Goal: Find specific page/section: Find specific page/section

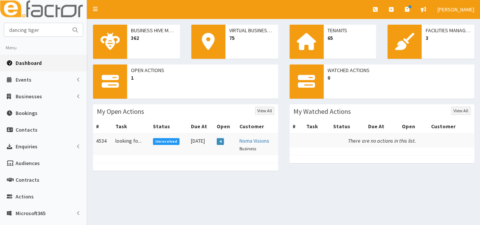
type input "dancing tiger"
click at [67, 23] on button "submit" at bounding box center [74, 29] width 15 height 13
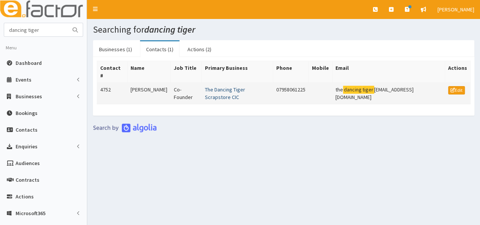
click at [214, 86] on link "The Dancing Tiger Scrapstore CIC" at bounding box center [225, 93] width 40 height 14
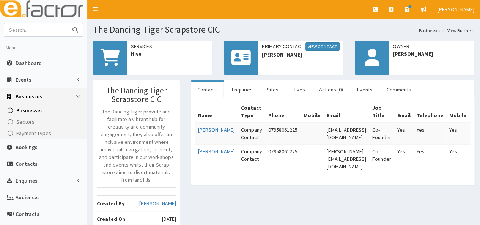
click at [39, 26] on input "text" at bounding box center [36, 29] width 64 height 13
type input "oflybb"
click at [67, 23] on button "submit" at bounding box center [74, 29] width 15 height 13
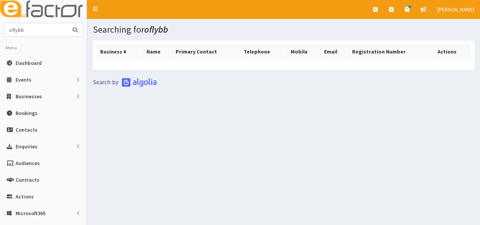
click at [35, 33] on input "oflybb" at bounding box center [36, 29] width 64 height 13
type input "oflynn"
click at [67, 23] on button "submit" at bounding box center [74, 29] width 15 height 13
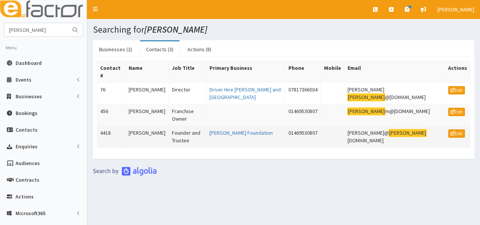
click at [145, 126] on td "[PERSON_NAME]" at bounding box center [146, 137] width 43 height 22
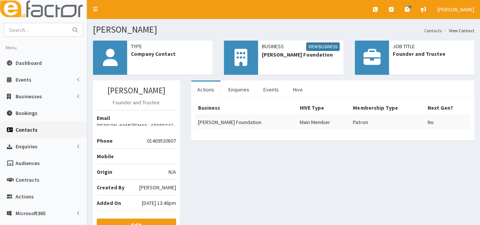
click at [320, 47] on link "View Business" at bounding box center [322, 46] width 33 height 8
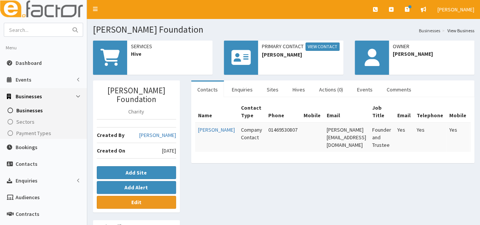
click at [153, 198] on div "O'Flynn Foundation Charity Created By Laura Bradshaw Created On 4th Jun 2024 Ad…" at bounding box center [136, 146] width 87 height 132
click at [27, 33] on input "text" at bounding box center [36, 29] width 64 height 13
type input "[PERSON_NAME]"
click at [67, 23] on button "submit" at bounding box center [74, 29] width 15 height 13
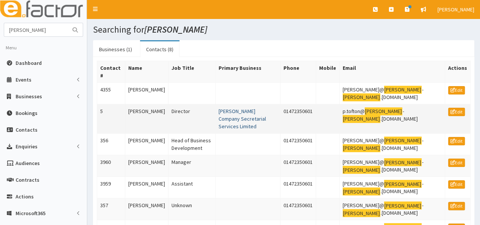
click at [234, 113] on link "[PERSON_NAME] Company Secretarial Services Limited" at bounding box center [241, 119] width 47 height 22
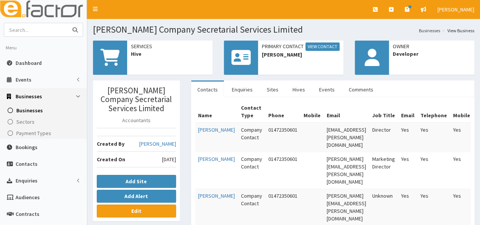
click at [28, 23] on input "text" at bounding box center [36, 29] width 64 height 13
type input "drury"
click at [67, 23] on button "submit" at bounding box center [74, 29] width 15 height 13
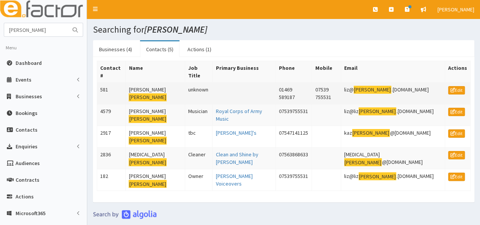
click at [138, 83] on td "Liz Drury" at bounding box center [154, 94] width 59 height 22
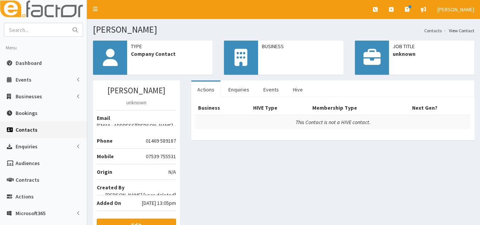
click at [264, 47] on span "Business" at bounding box center [301, 46] width 78 height 8
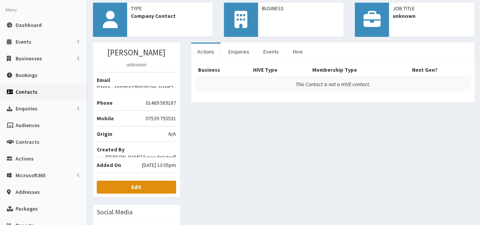
click at [148, 182] on link "Edit" at bounding box center [136, 186] width 79 height 13
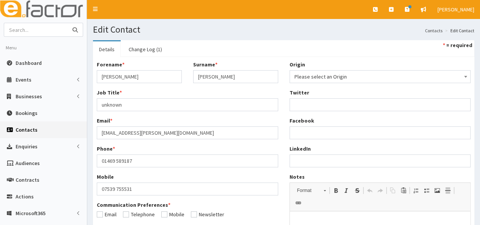
click at [33, 30] on input "text" at bounding box center [36, 29] width 64 height 13
type input "liz drury voiceovers"
click at [67, 23] on button "submit" at bounding box center [74, 29] width 15 height 13
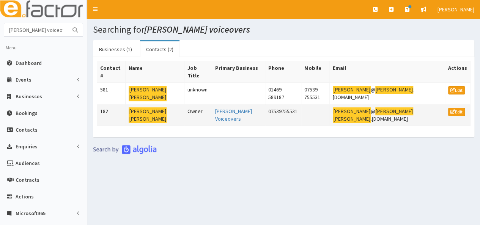
click at [152, 115] on mark "[PERSON_NAME]" at bounding box center [148, 119] width 38 height 8
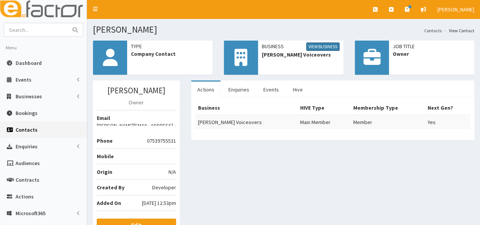
click at [325, 43] on link "View Business" at bounding box center [322, 46] width 33 height 8
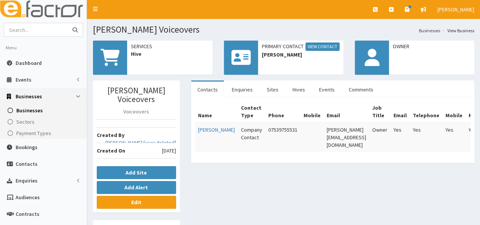
click at [19, 28] on input "text" at bounding box center [36, 29] width 64 height 13
type input "north lincs community energy"
click at [67, 23] on button "submit" at bounding box center [74, 29] width 15 height 13
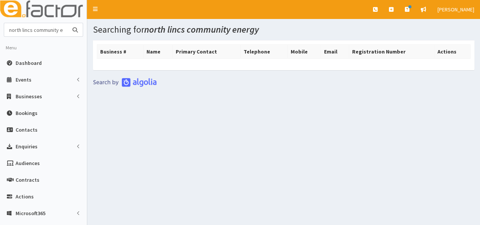
scroll to position [0, 11]
drag, startPoint x: 5, startPoint y: 31, endPoint x: 78, endPoint y: 25, distance: 73.0
click at [78, 25] on div "north lincs community energy" at bounding box center [43, 29] width 78 height 13
type input "berridge"
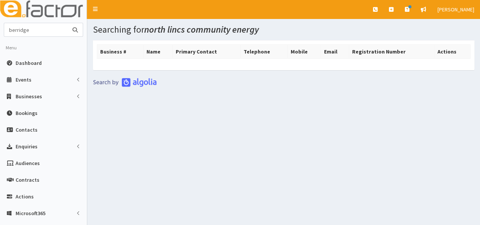
click at [67, 23] on button "submit" at bounding box center [74, 29] width 15 height 13
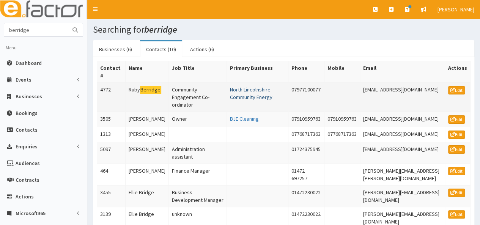
click at [269, 90] on link "North Lincolnshire Community Energy" at bounding box center [251, 93] width 42 height 14
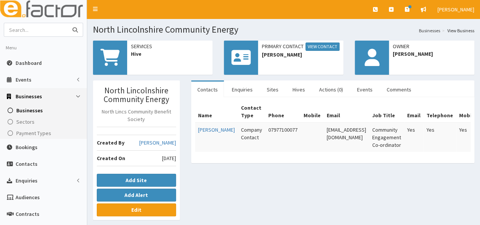
click at [28, 30] on input "text" at bounding box center [36, 29] width 64 height 13
type input "regeneros"
click at [67, 23] on button "submit" at bounding box center [74, 29] width 15 height 13
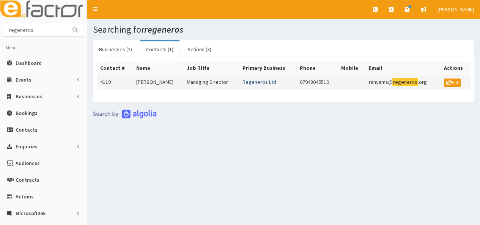
click at [253, 81] on link "Regeneros Ltd" at bounding box center [259, 81] width 34 height 7
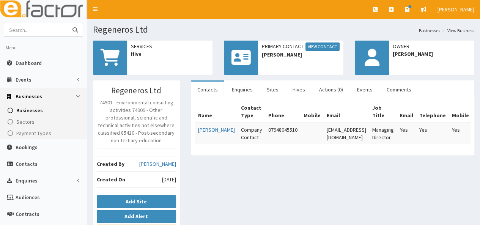
click at [18, 32] on input "text" at bounding box center [36, 29] width 64 height 13
type input "[PERSON_NAME]"
click at [67, 23] on button "submit" at bounding box center [74, 29] width 15 height 13
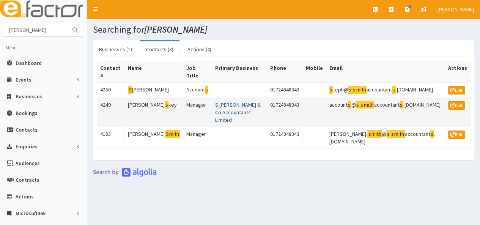
click at [215, 101] on link "S Smith & Co Accountants Limited" at bounding box center [237, 112] width 45 height 22
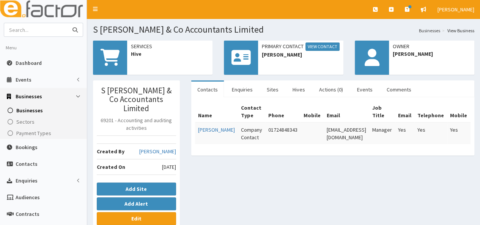
click at [49, 31] on input "text" at bounding box center [36, 29] width 64 height 13
type input "sweet landson"
click at [67, 23] on button "submit" at bounding box center [74, 29] width 15 height 13
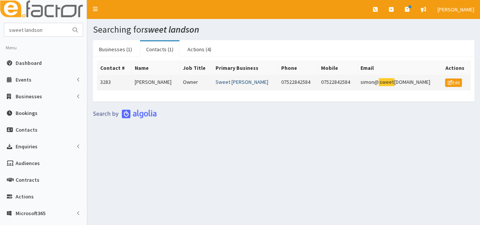
click at [232, 81] on link "Sweet [PERSON_NAME]" at bounding box center [241, 81] width 53 height 7
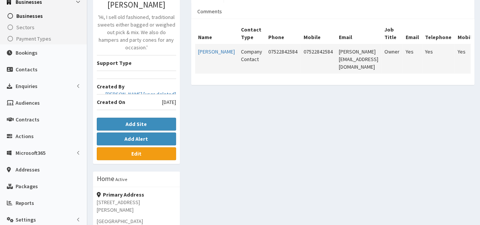
scroll to position [26, 0]
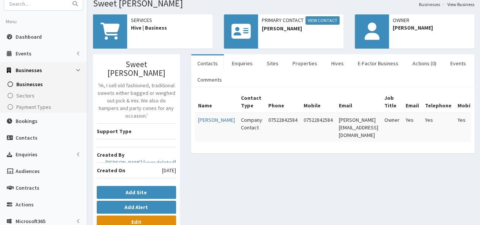
click at [125, 215] on link "Edit" at bounding box center [136, 221] width 79 height 13
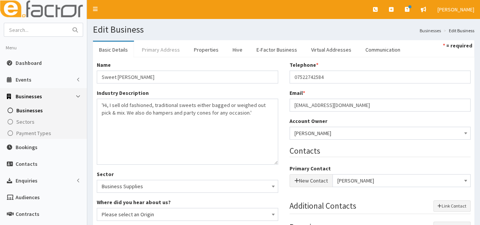
click at [149, 48] on link "Primary Address" at bounding box center [161, 50] width 50 height 16
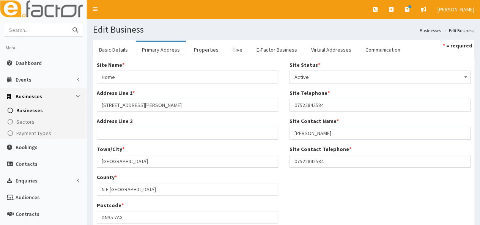
click at [41, 34] on input "text" at bounding box center [36, 29] width 64 height 13
type input "pink pig"
click at [67, 23] on button "submit" at bounding box center [74, 29] width 15 height 13
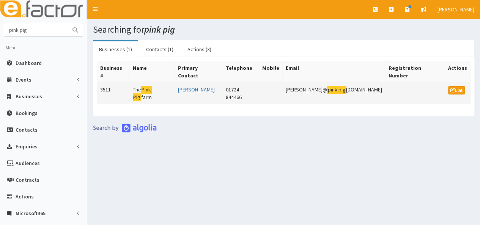
click at [167, 83] on td "The Pink Pig farm" at bounding box center [151, 94] width 45 height 22
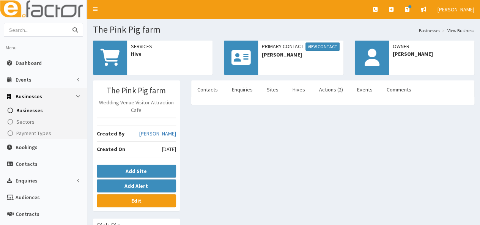
click at [45, 30] on input "text" at bounding box center [36, 29] width 64 height 13
type input "UCNL"
click at [67, 23] on button "submit" at bounding box center [74, 29] width 15 height 13
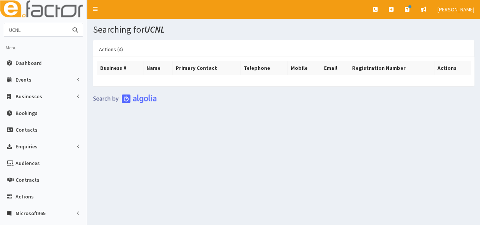
drag, startPoint x: 37, startPoint y: 30, endPoint x: -1, endPoint y: 30, distance: 37.9
click at [0, 30] on html "E Toggle navigation Quick Create Create Business Create Booking" at bounding box center [240, 168] width 480 height 337
type input "[GEOGRAPHIC_DATA]"
click at [67, 23] on button "submit" at bounding box center [74, 29] width 15 height 13
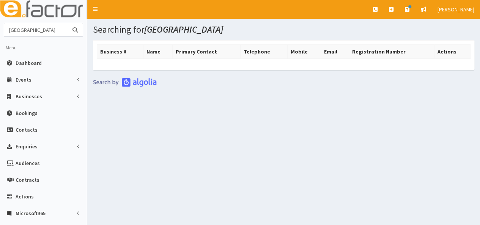
drag, startPoint x: 50, startPoint y: 28, endPoint x: -14, endPoint y: 25, distance: 64.9
click at [0, 25] on html "E Toggle navigation Quick Create Create Business Create Booking" at bounding box center [240, 168] width 480 height 337
type input "gethin"
click at [67, 23] on button "submit" at bounding box center [74, 29] width 15 height 13
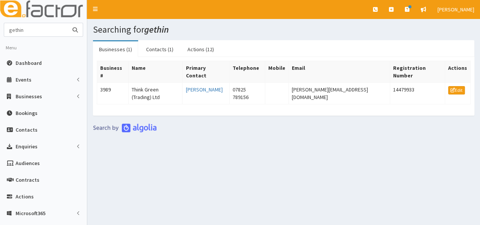
drag, startPoint x: 36, startPoint y: 31, endPoint x: -14, endPoint y: 26, distance: 49.9
click at [0, 26] on html "E Toggle navigation Quick Create Create Business Create Booking" at bounding box center [240, 168] width 480 height 337
type input "amy"
click at [67, 23] on button "submit" at bounding box center [74, 29] width 15 height 13
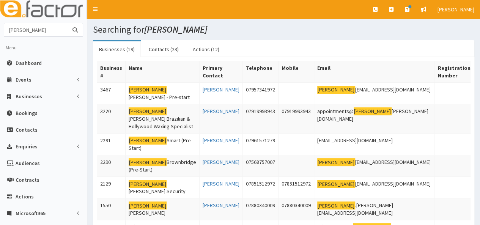
drag, startPoint x: 30, startPoint y: 27, endPoint x: -12, endPoint y: 27, distance: 42.1
type input "north lincolnshire"
click at [67, 23] on button "submit" at bounding box center [74, 29] width 15 height 13
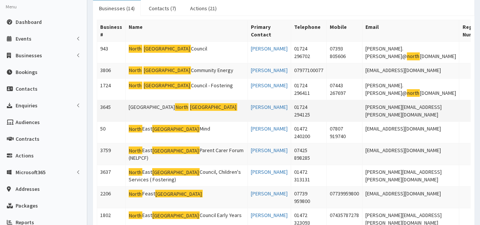
scroll to position [21, 0]
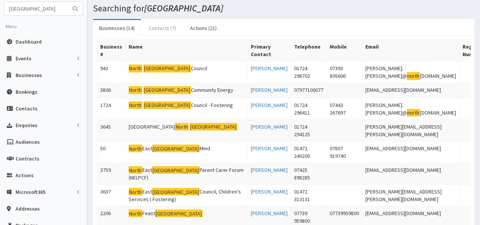
click at [157, 25] on link "Contacts (7)" at bounding box center [162, 28] width 39 height 16
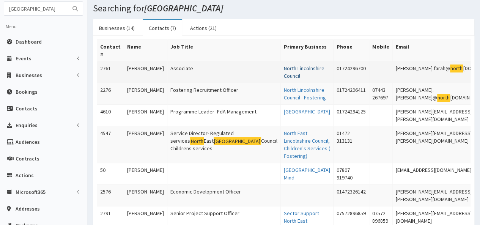
click at [284, 67] on link "North Lincolnshire Council" at bounding box center [304, 72] width 41 height 14
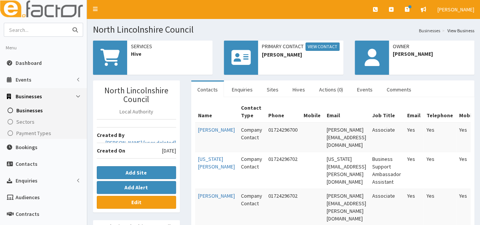
click at [45, 29] on input "text" at bounding box center [36, 29] width 64 height 13
type input "NLCE"
click at [67, 23] on button "submit" at bounding box center [74, 29] width 15 height 13
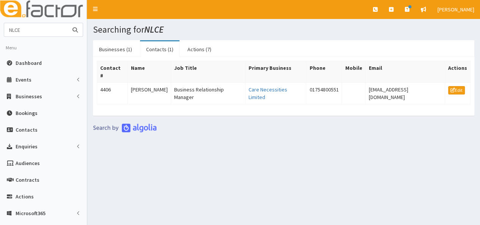
drag, startPoint x: 36, startPoint y: 33, endPoint x: -7, endPoint y: 31, distance: 43.2
click at [0, 31] on html "E Toggle navigation Quick Create Create Business Create Booking" at bounding box center [240, 168] width 480 height 337
type input "north lincolnshire community energy"
click at [67, 23] on button "submit" at bounding box center [74, 29] width 15 height 13
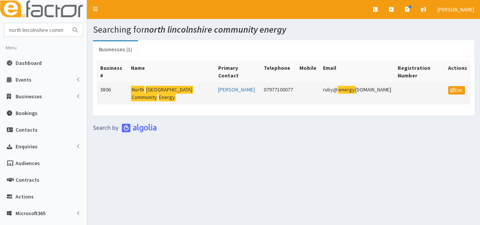
click at [157, 93] on mark "Community" at bounding box center [144, 97] width 27 height 8
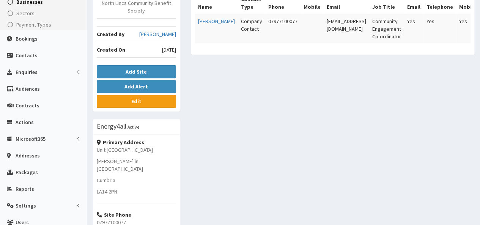
scroll to position [114, 0]
